Goal: Transaction & Acquisition: Purchase product/service

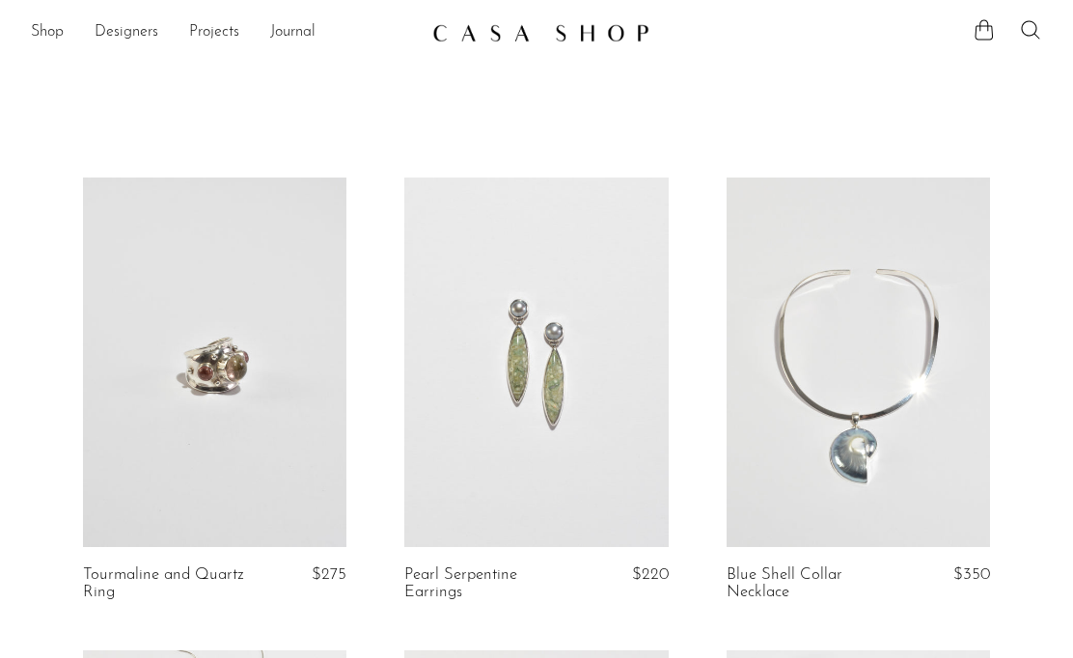
click at [41, 28] on link "Shop" at bounding box center [47, 32] width 33 height 25
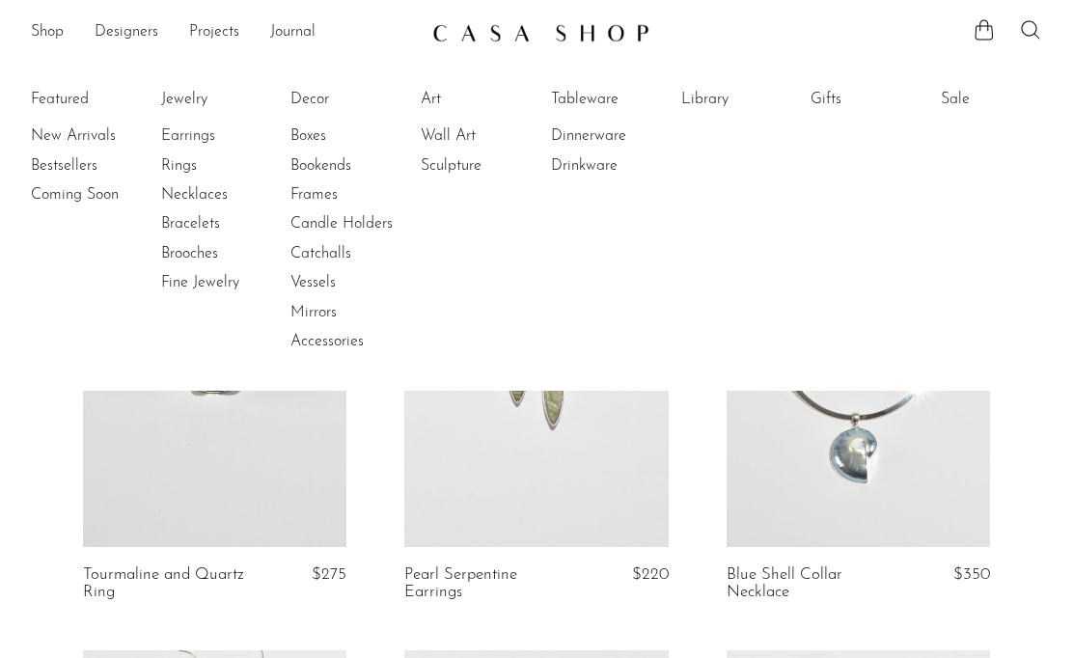
click at [174, 163] on link "Rings" at bounding box center [233, 165] width 145 height 21
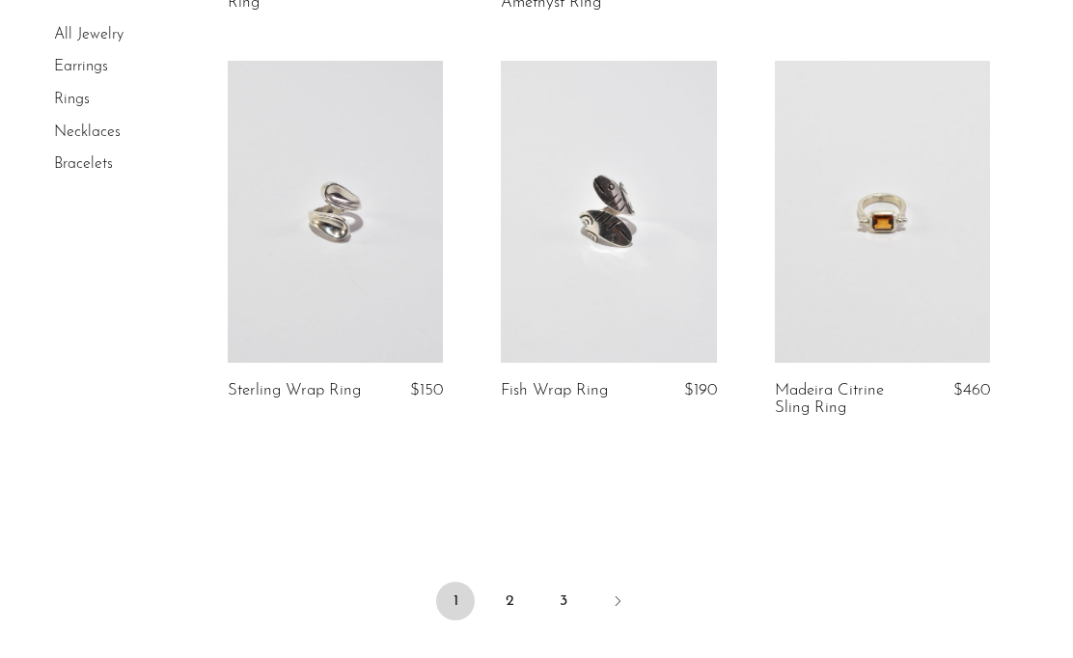
scroll to position [4782, 0]
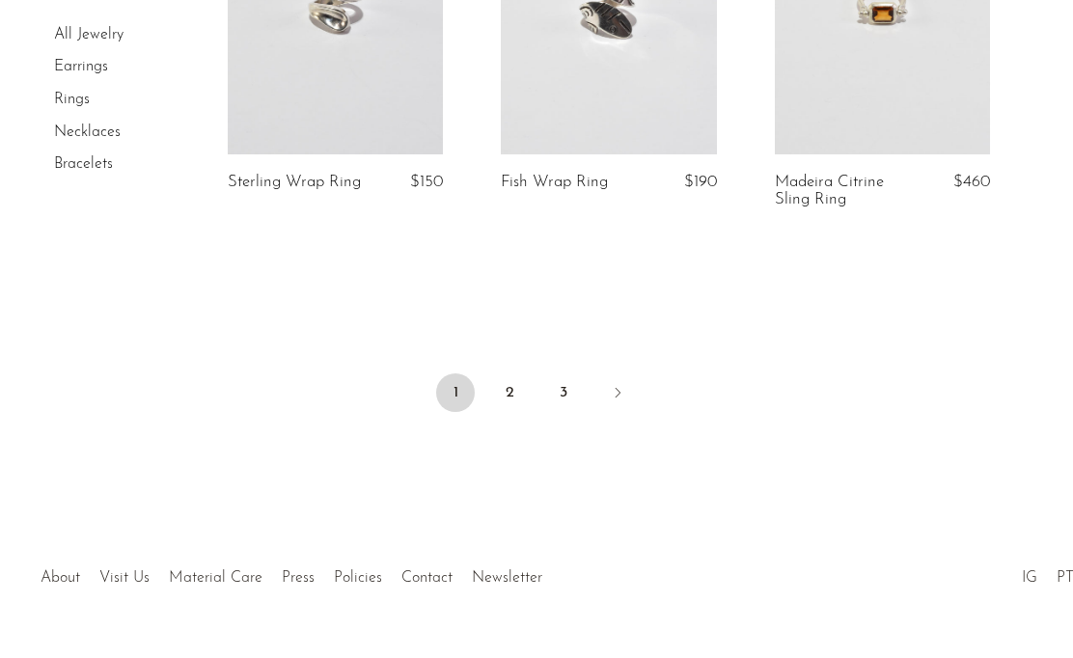
click at [514, 381] on link "2" at bounding box center [509, 392] width 39 height 39
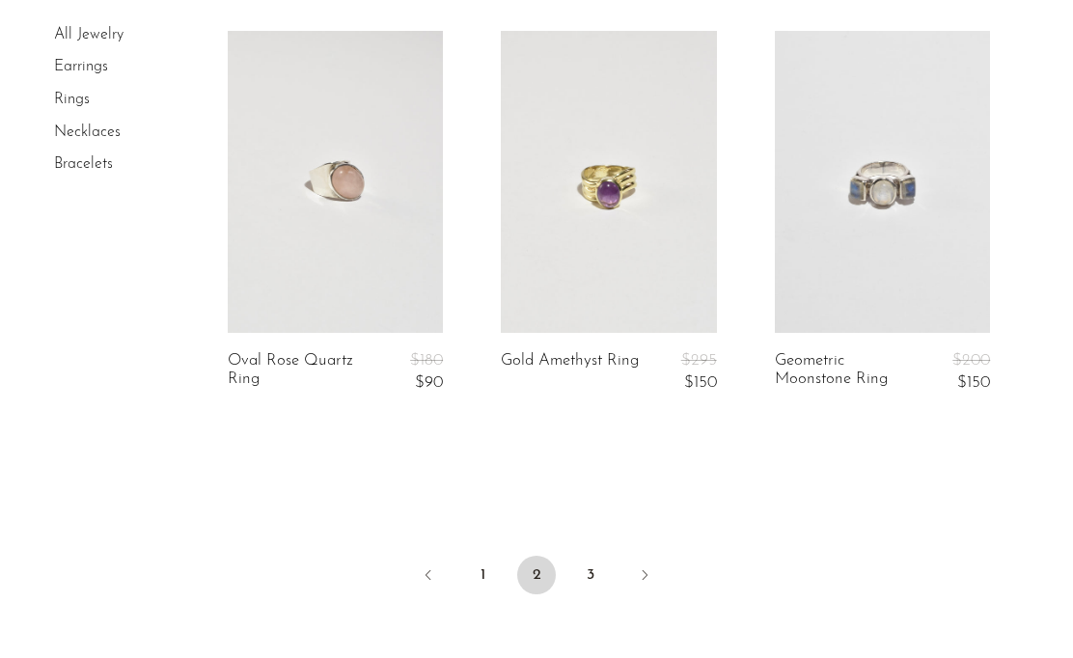
scroll to position [4676, 0]
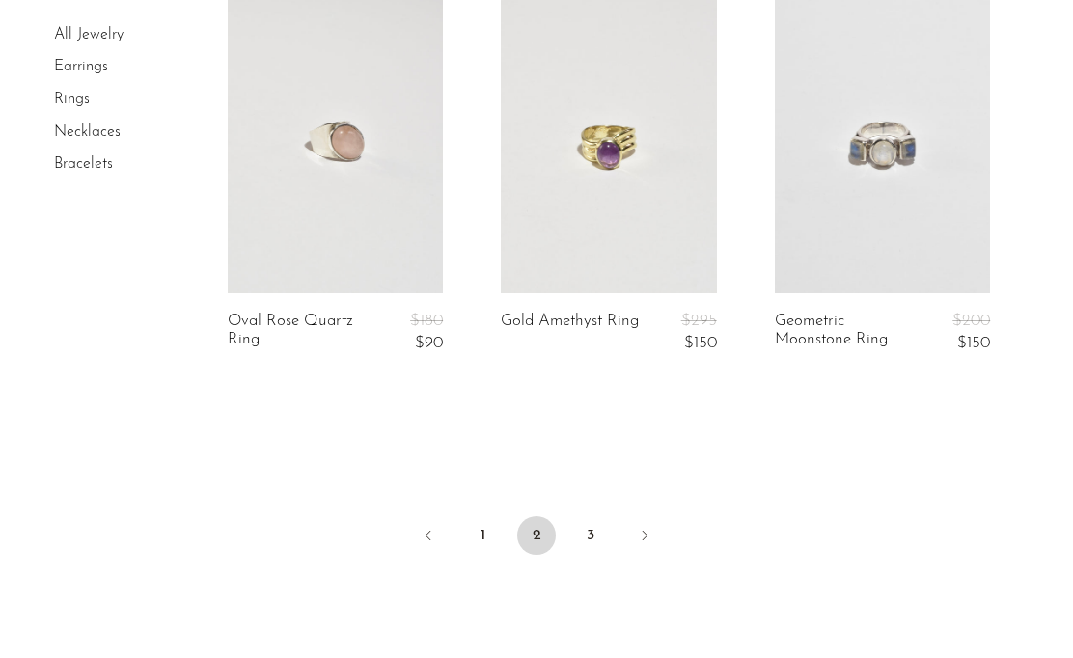
click at [652, 516] on link "Next" at bounding box center [644, 537] width 39 height 42
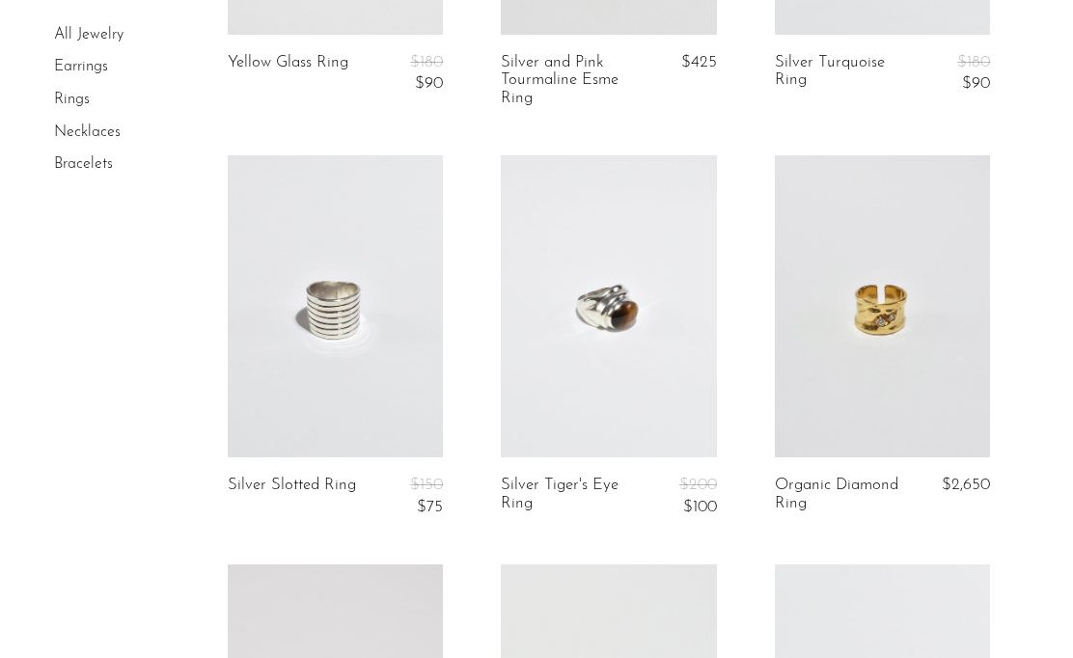
scroll to position [855, 0]
click at [695, 362] on link at bounding box center [609, 305] width 216 height 302
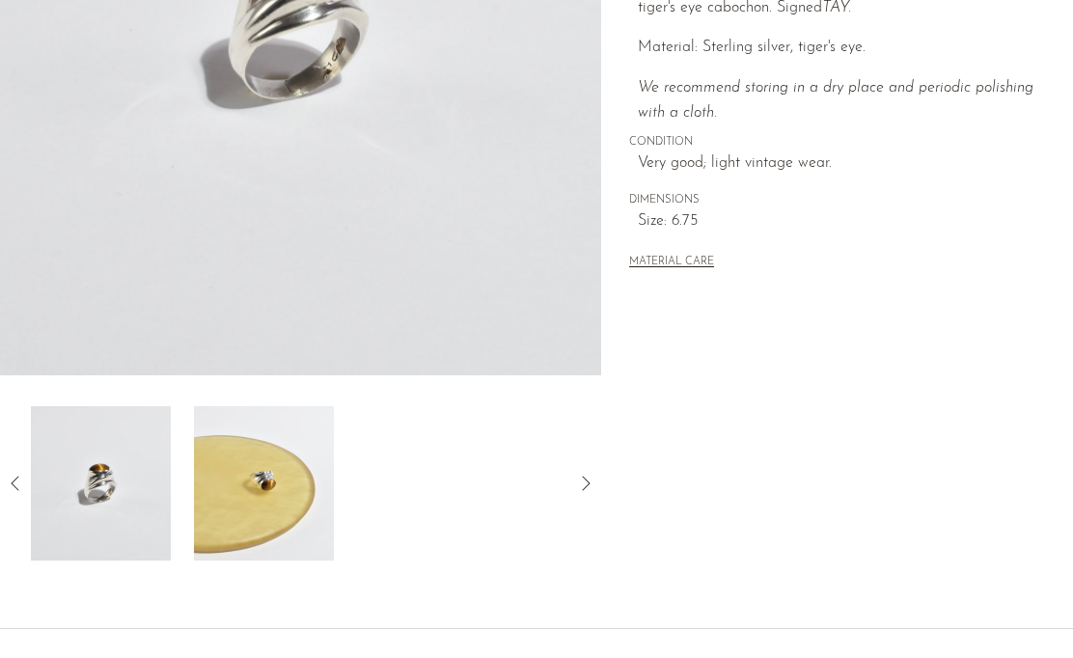
scroll to position [437, 0]
